Goal: Feedback & Contribution: Leave review/rating

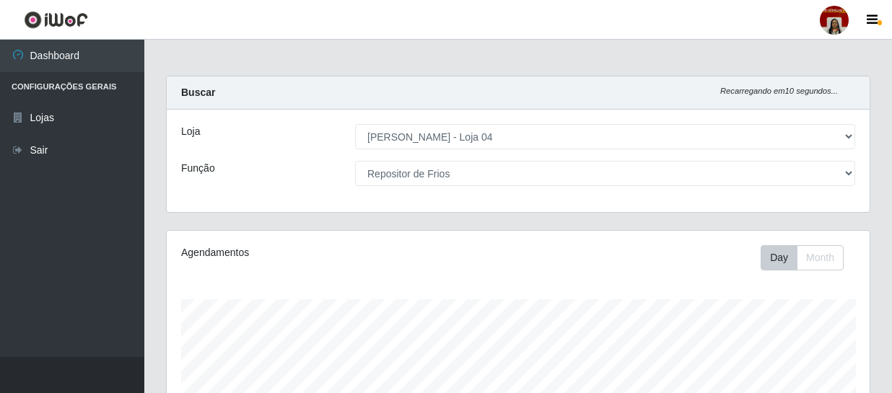
select select "251"
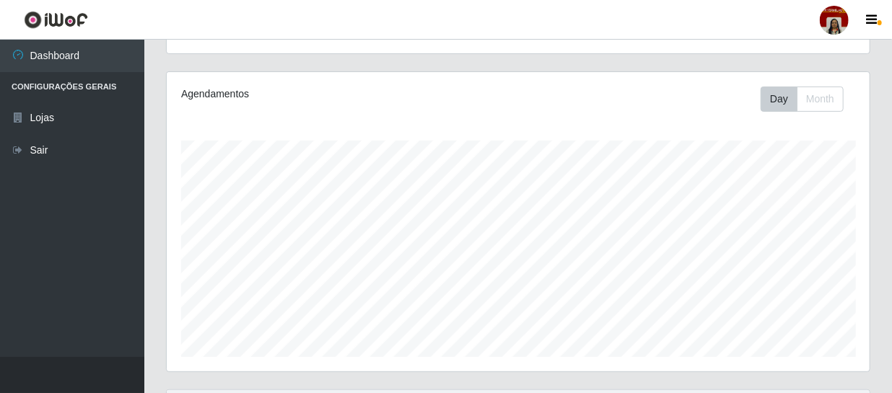
scroll to position [28, 0]
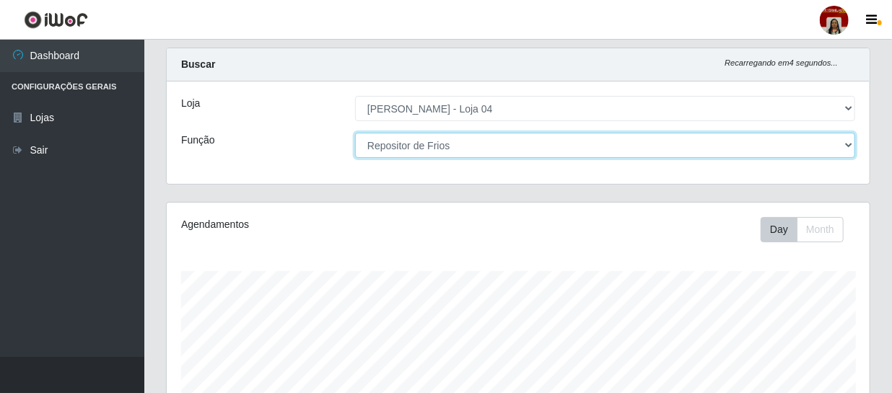
click at [462, 147] on select "[Selecione...] ASG ASG + ASG ++ Auxiliar de Depósito Auxiliar de Depósito + Aux…" at bounding box center [605, 145] width 500 height 25
select select "22"
click at [355, 133] on select "[Selecione...] ASG ASG + ASG ++ Auxiliar de Depósito Auxiliar de Depósito + Aux…" at bounding box center [605, 145] width 500 height 25
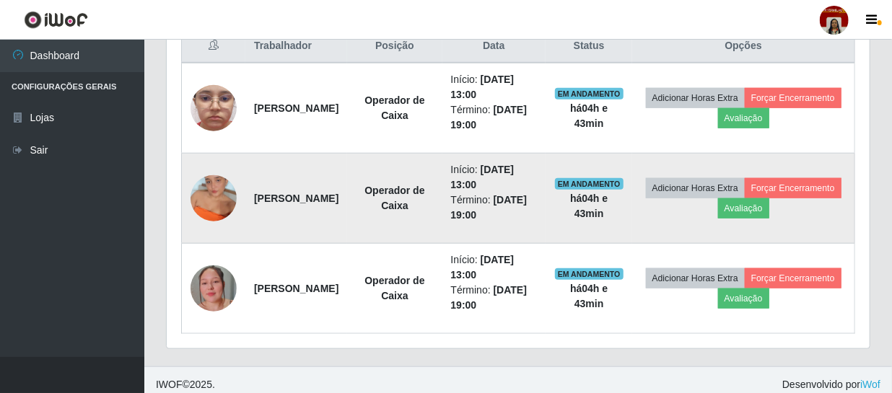
scroll to position [577, 0]
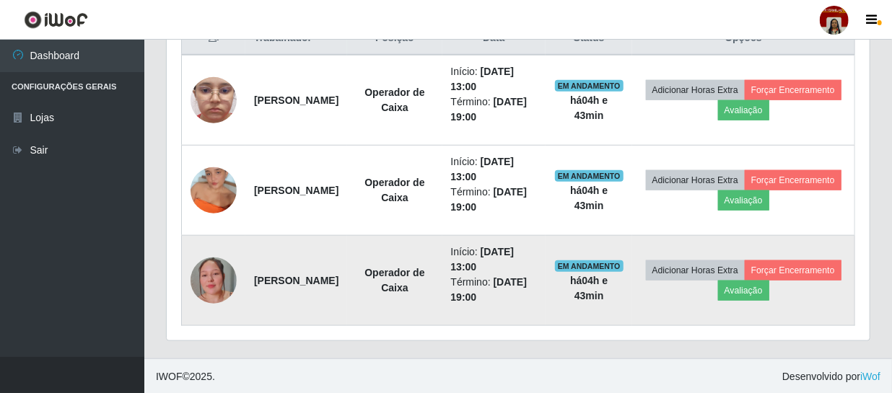
drag, startPoint x: 551, startPoint y: 297, endPoint x: 530, endPoint y: 297, distance: 20.2
click at [528, 297] on time "[DATE] 19:00" at bounding box center [489, 289] width 76 height 27
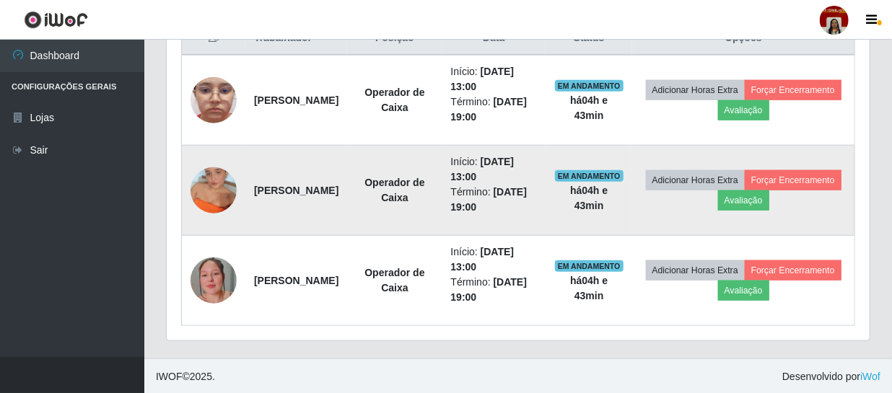
click at [312, 206] on td "[PERSON_NAME]" at bounding box center [296, 191] width 102 height 90
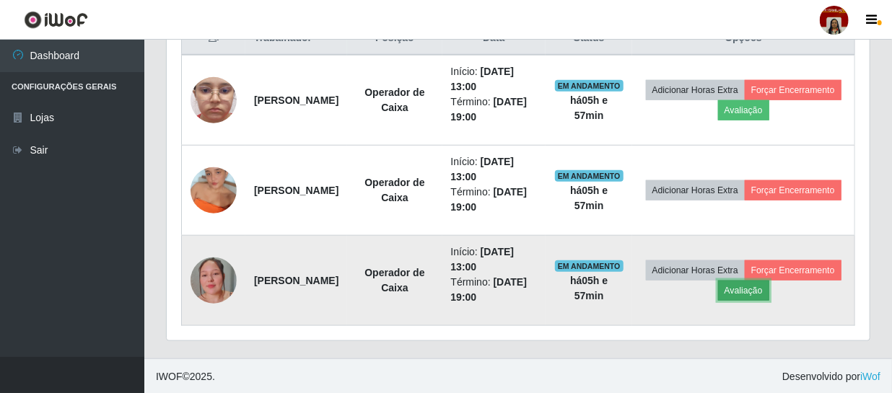
click at [769, 282] on button "Avaliação" at bounding box center [743, 291] width 51 height 20
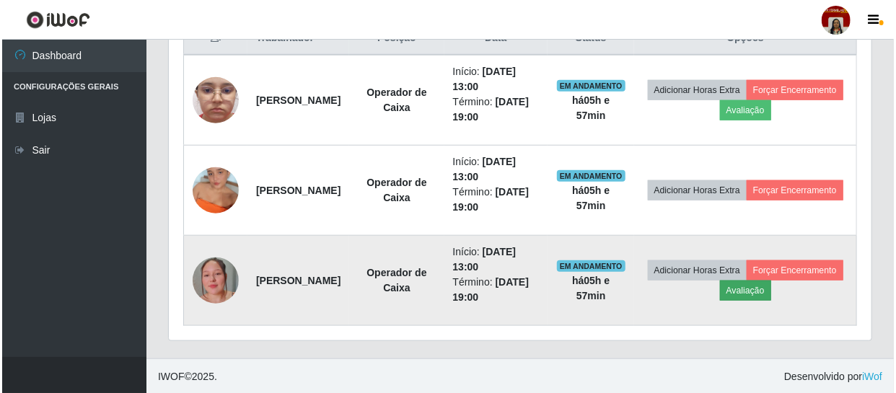
scroll to position [299, 696]
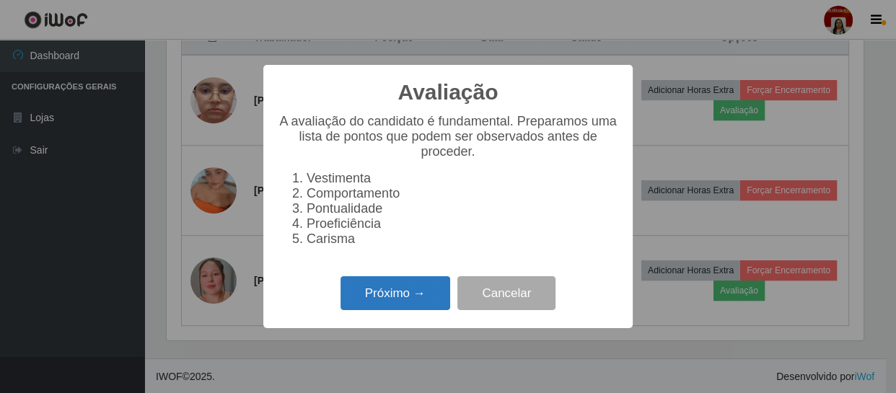
click at [385, 297] on button "Próximo →" at bounding box center [396, 293] width 110 height 34
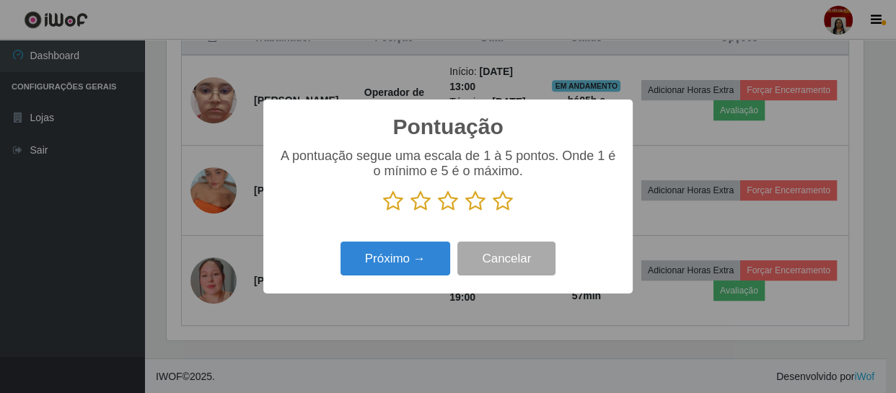
click at [502, 204] on icon at bounding box center [503, 202] width 20 height 22
click at [493, 212] on input "radio" at bounding box center [493, 212] width 0 height 0
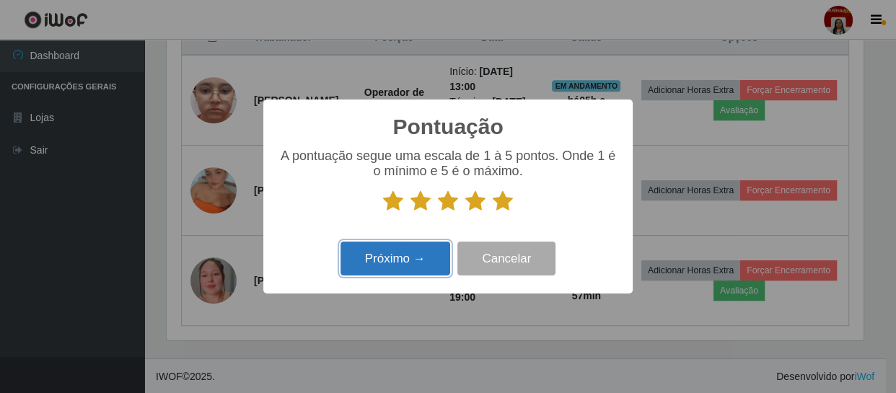
click at [397, 261] on button "Próximo →" at bounding box center [396, 259] width 110 height 34
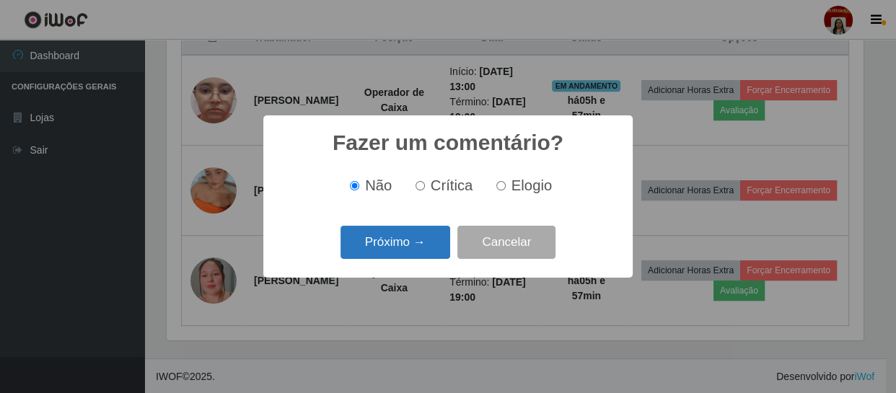
click at [421, 246] on button "Próximo →" at bounding box center [396, 243] width 110 height 34
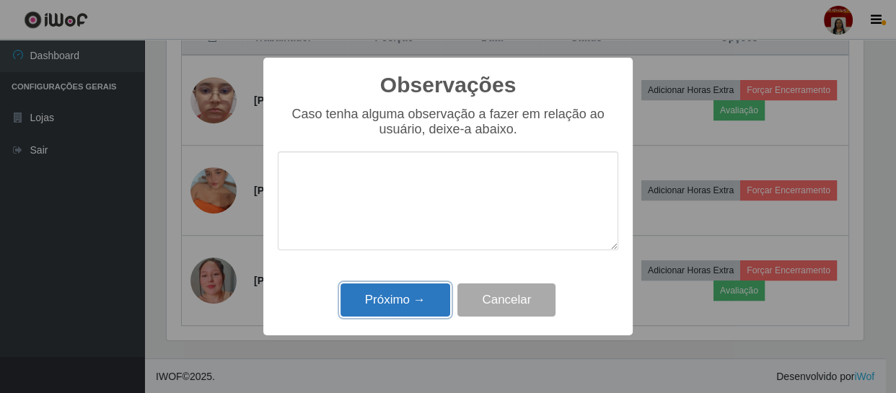
click at [417, 301] on button "Próximo →" at bounding box center [396, 301] width 110 height 34
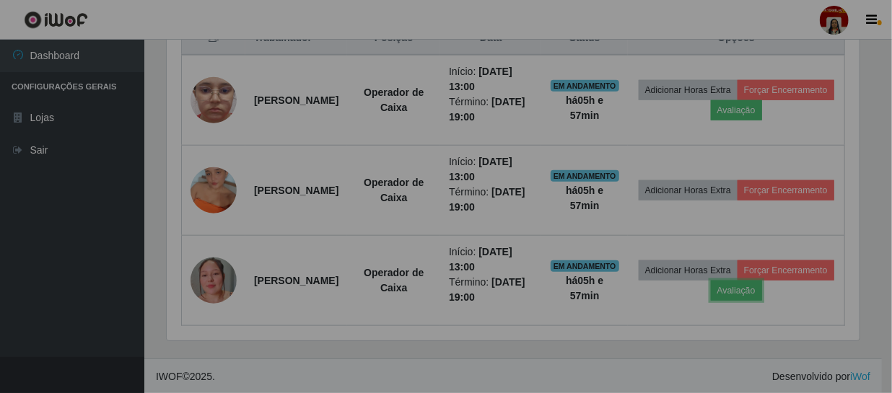
scroll to position [299, 703]
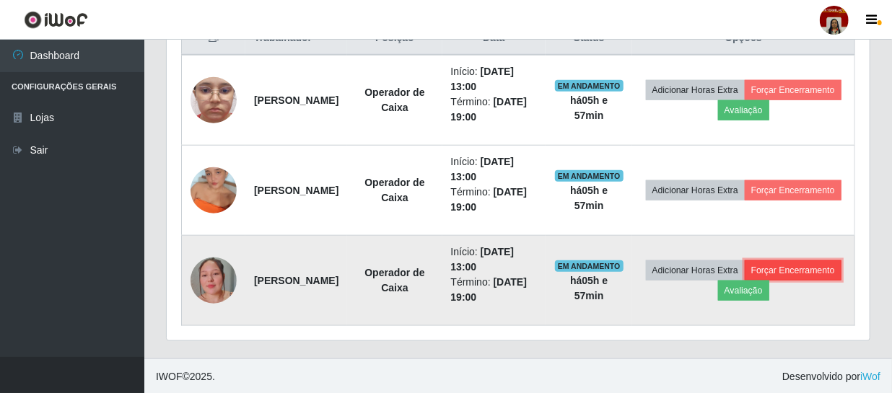
click at [745, 281] on button "Forçar Encerramento" at bounding box center [793, 271] width 97 height 20
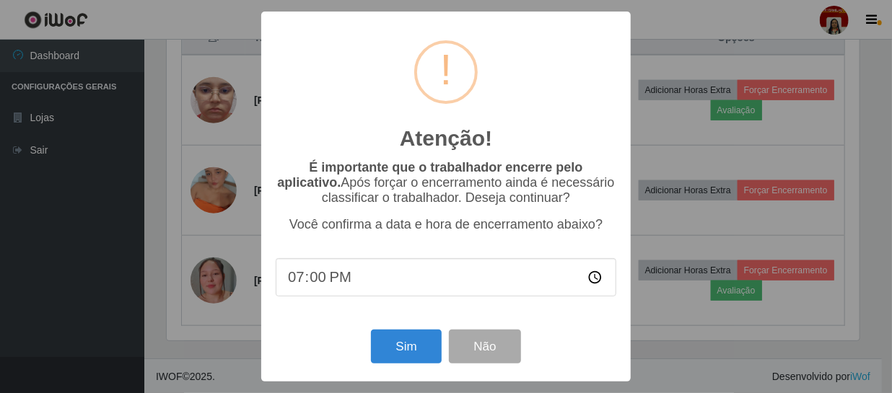
scroll to position [299, 696]
click at [411, 348] on button "Sim" at bounding box center [408, 347] width 70 height 34
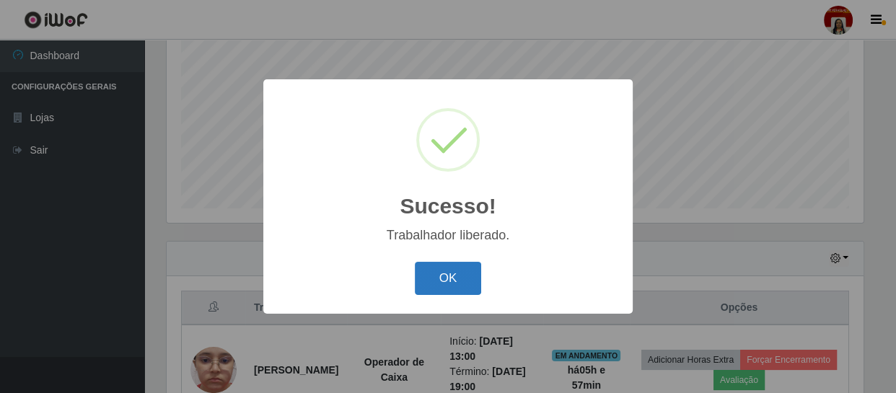
click at [460, 267] on button "OK" at bounding box center [448, 279] width 67 height 34
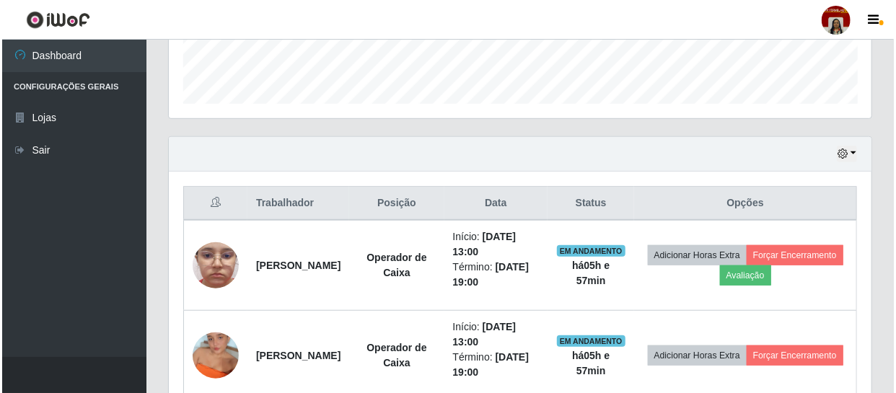
scroll to position [465, 0]
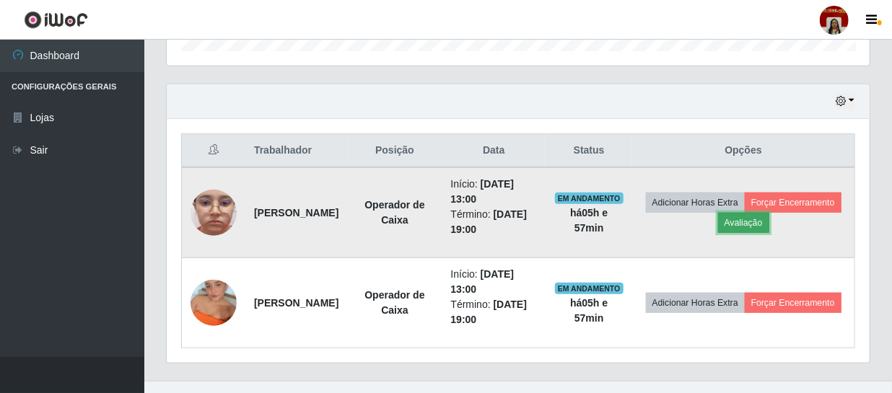
click at [769, 216] on button "Avaliação" at bounding box center [743, 223] width 51 height 20
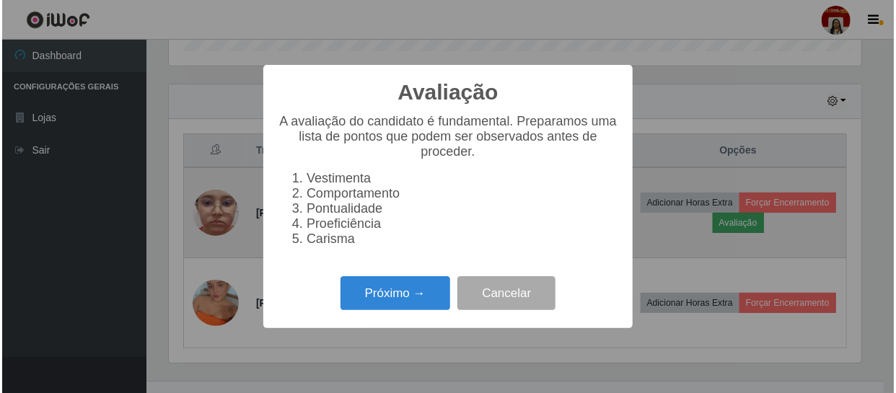
scroll to position [299, 696]
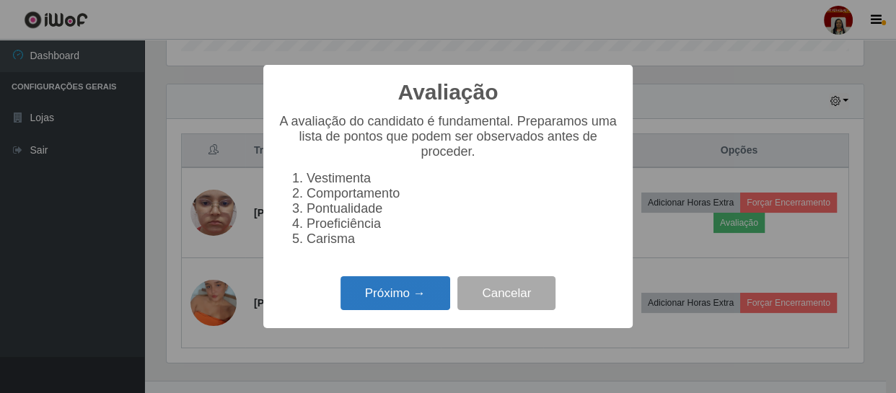
click at [414, 289] on button "Próximo →" at bounding box center [396, 293] width 110 height 34
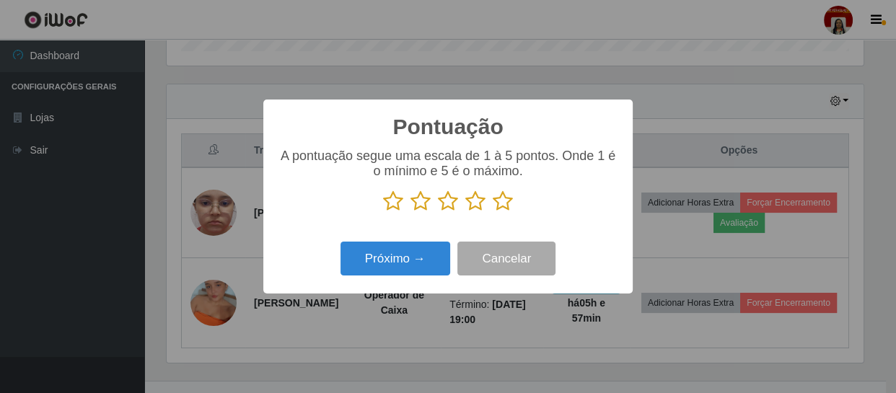
scroll to position [721352, 720953]
click at [503, 205] on icon at bounding box center [503, 202] width 20 height 22
click at [493, 212] on input "radio" at bounding box center [493, 212] width 0 height 0
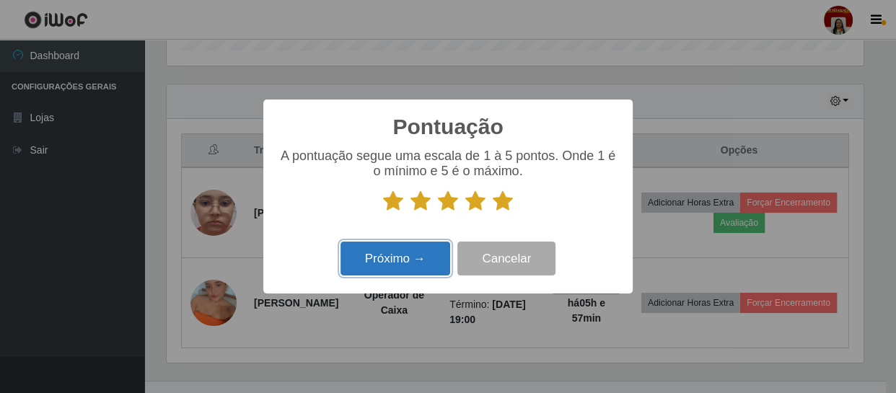
click at [382, 269] on button "Próximo →" at bounding box center [396, 259] width 110 height 34
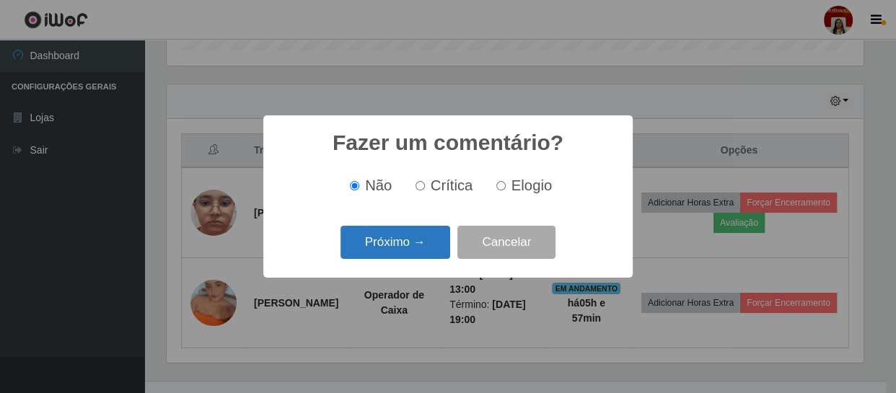
click at [402, 248] on button "Próximo →" at bounding box center [396, 243] width 110 height 34
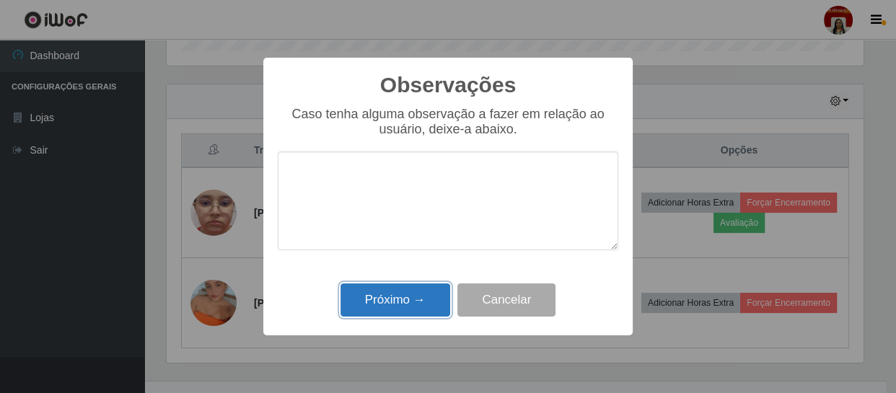
click at [412, 299] on button "Próximo →" at bounding box center [396, 301] width 110 height 34
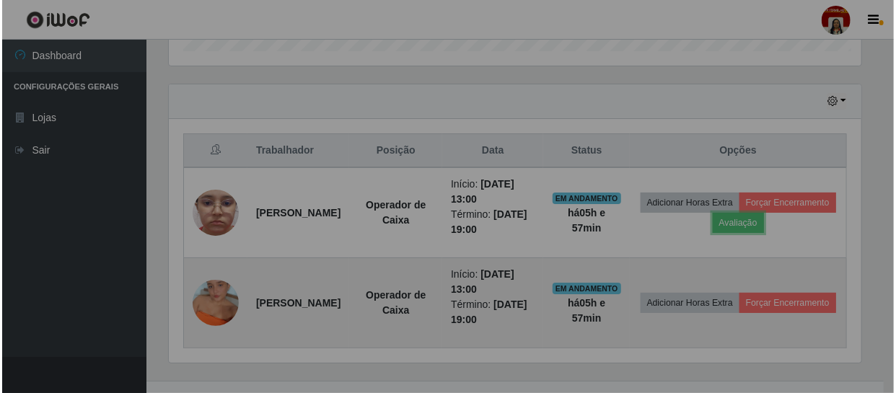
scroll to position [299, 703]
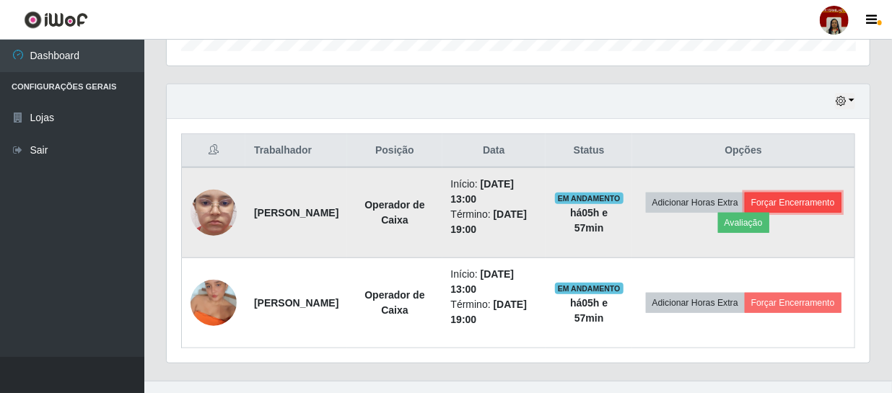
click at [748, 213] on button "Forçar Encerramento" at bounding box center [793, 203] width 97 height 20
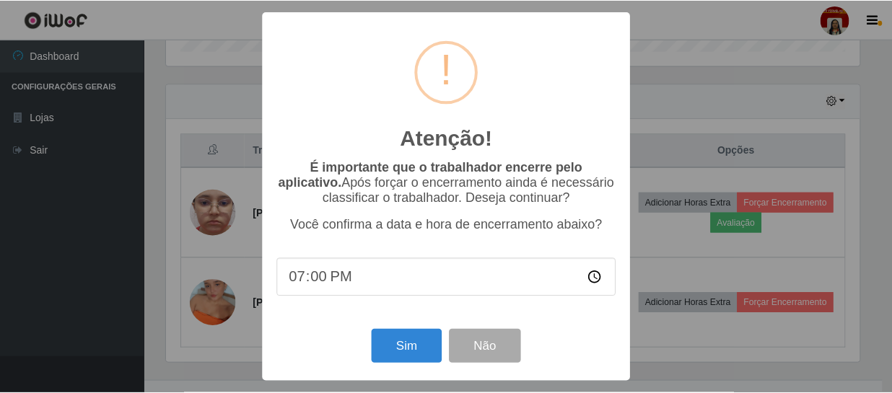
scroll to position [299, 696]
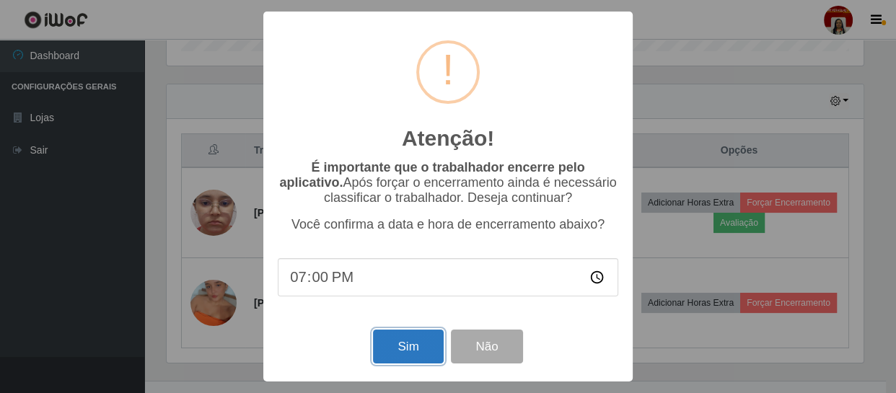
click at [393, 346] on button "Sim" at bounding box center [408, 347] width 70 height 34
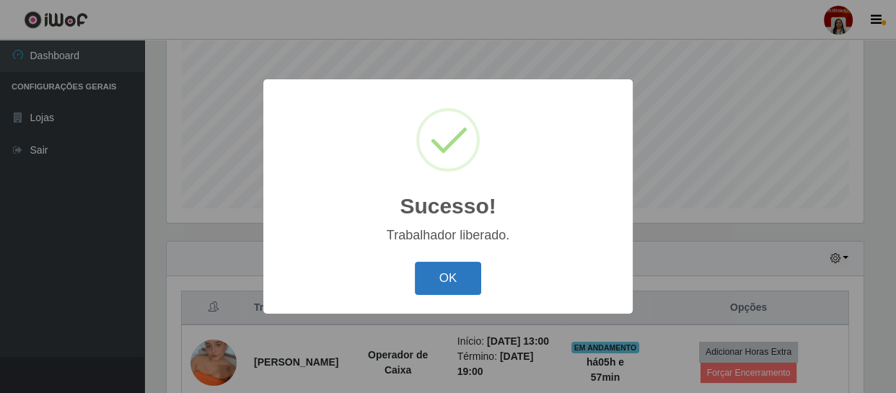
click at [445, 273] on button "OK" at bounding box center [448, 279] width 67 height 34
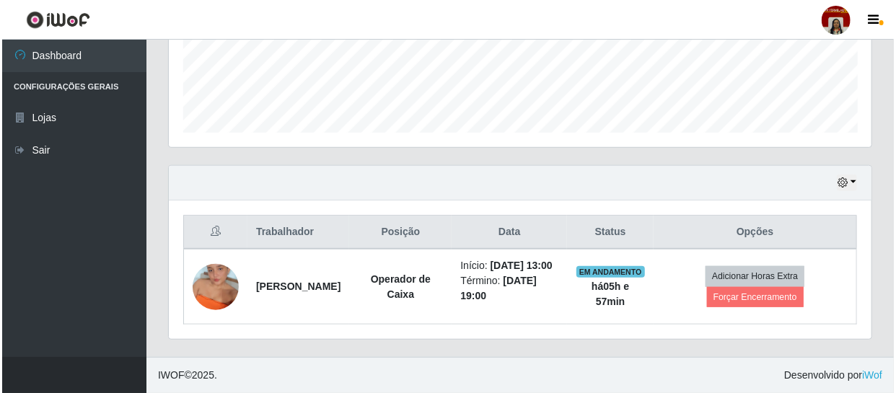
scroll to position [397, 0]
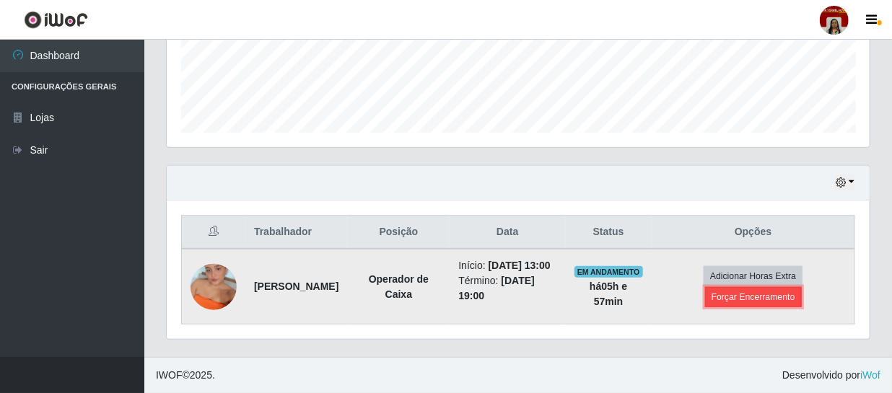
click at [759, 292] on button "Forçar Encerramento" at bounding box center [753, 297] width 97 height 20
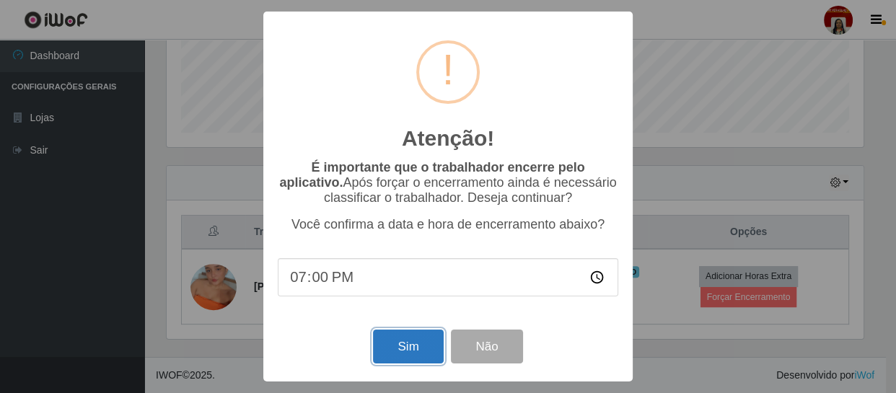
click at [408, 344] on button "Sim" at bounding box center [408, 347] width 70 height 34
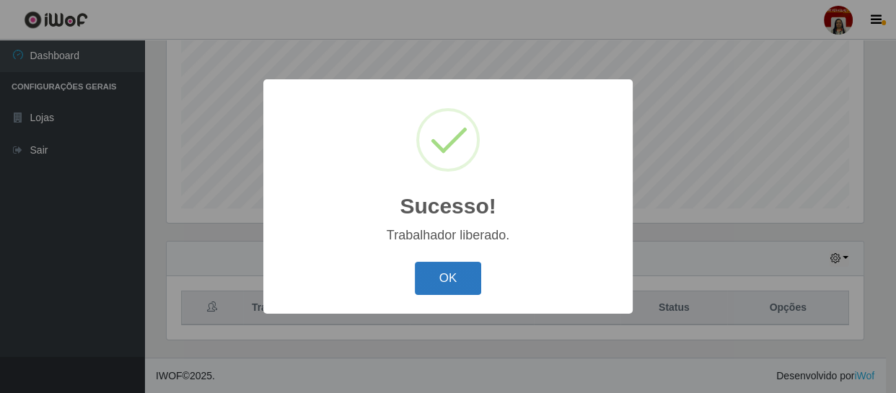
click at [452, 283] on button "OK" at bounding box center [448, 279] width 67 height 34
